Goal: Information Seeking & Learning: Learn about a topic

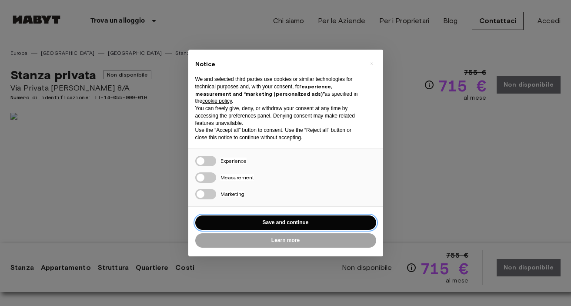
click at [299, 220] on button "Save and continue" at bounding box center [285, 222] width 181 height 14
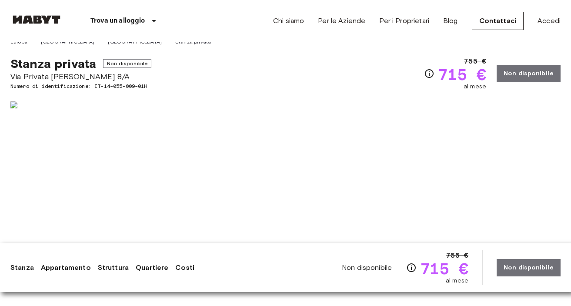
scroll to position [10, 0]
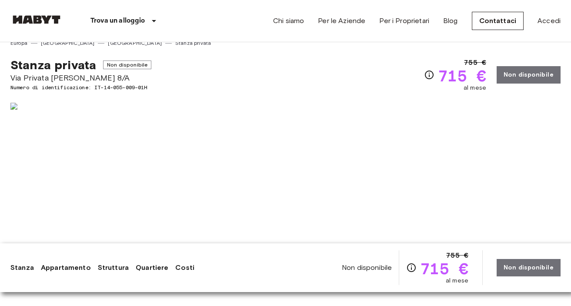
click at [141, 87] on span "Numero di identificazione: IT-14-055-009-01H" at bounding box center [80, 87] width 141 height 8
click at [106, 92] on div "Mostra tutte le foto" at bounding box center [283, 211] width 553 height 245
drag, startPoint x: 97, startPoint y: 87, endPoint x: 152, endPoint y: 89, distance: 55.2
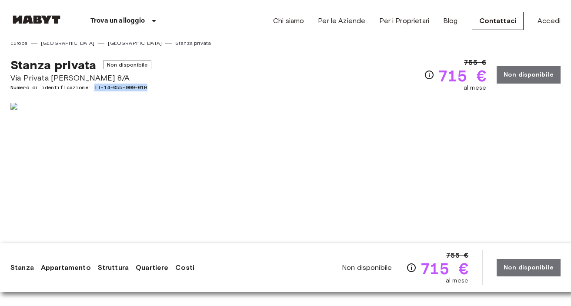
copy div "IT-14-055-009-01H 755 € 715 € al mese Non disponibile"
